Goal: Find specific page/section: Find specific page/section

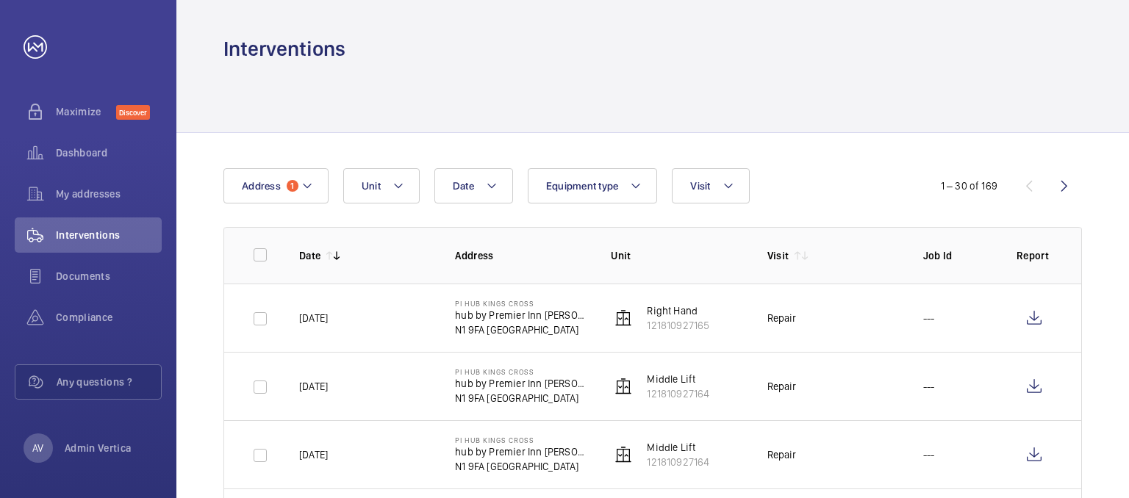
scroll to position [74, 0]
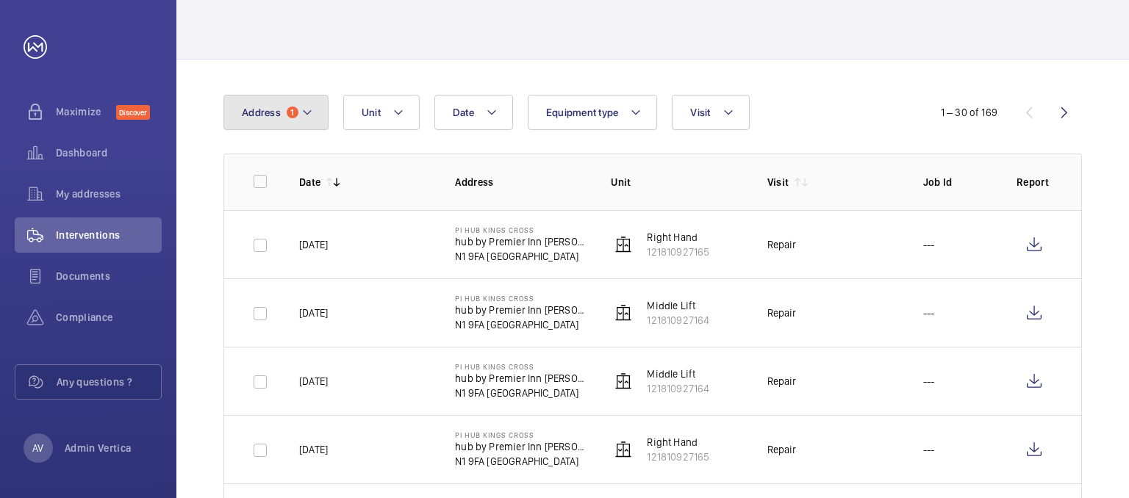
click at [287, 106] on button "Address 1" at bounding box center [275, 112] width 105 height 35
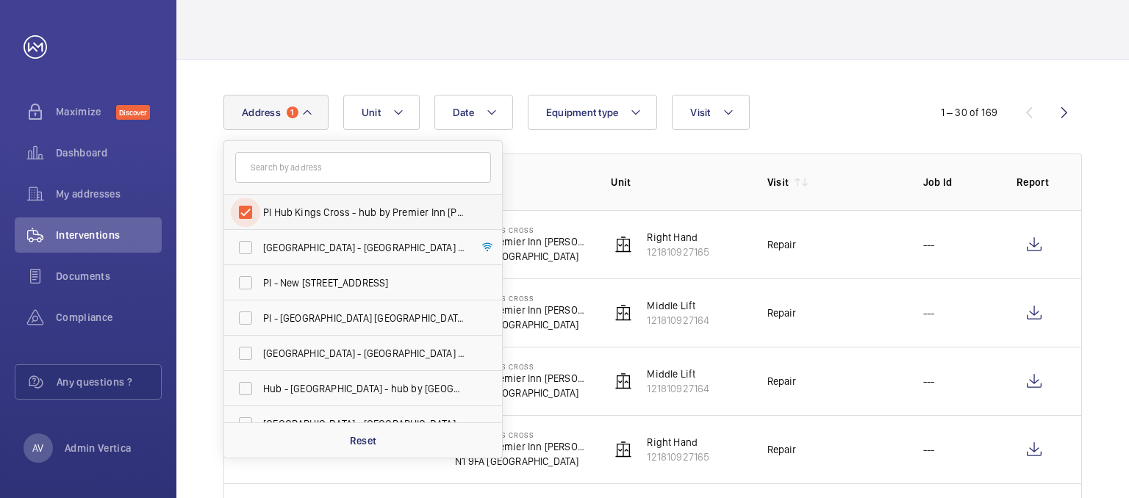
click at [245, 212] on input "PI Hub Kings Cross - hub by Premier Inn [PERSON_NAME][GEOGRAPHIC_DATA], [GEOGRA…" at bounding box center [245, 212] width 29 height 29
checkbox input "false"
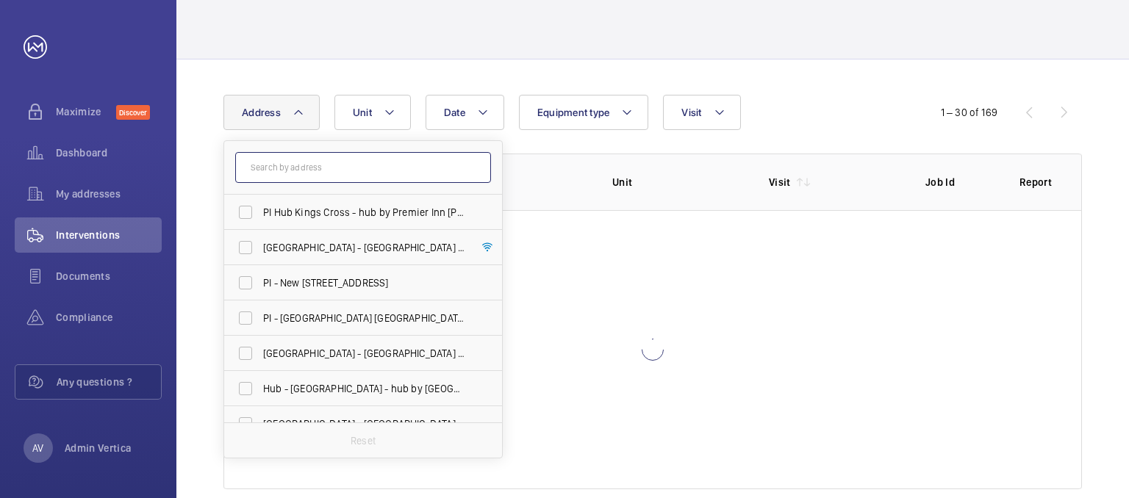
click at [298, 173] on input "text" at bounding box center [363, 167] width 256 height 31
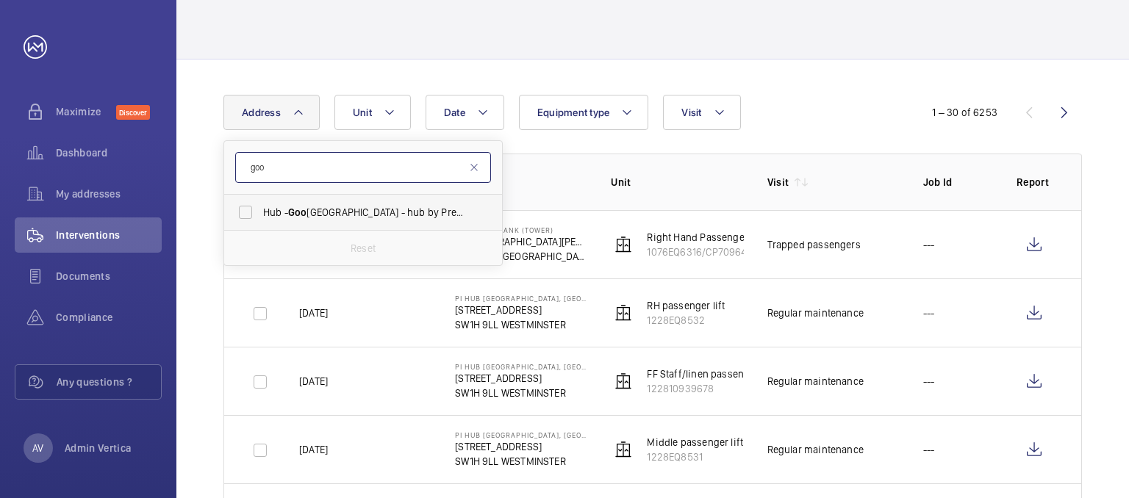
type input "goo"
click at [328, 205] on span "Hub - [GEOGRAPHIC_DATA] - hub by [GEOGRAPHIC_DATA] [GEOGRAPHIC_DATA]" at bounding box center [364, 212] width 202 height 15
click at [260, 204] on input "Hub - [GEOGRAPHIC_DATA] - hub by [GEOGRAPHIC_DATA] [GEOGRAPHIC_DATA]" at bounding box center [245, 212] width 29 height 29
checkbox input "true"
